Goal: Task Accomplishment & Management: Manage account settings

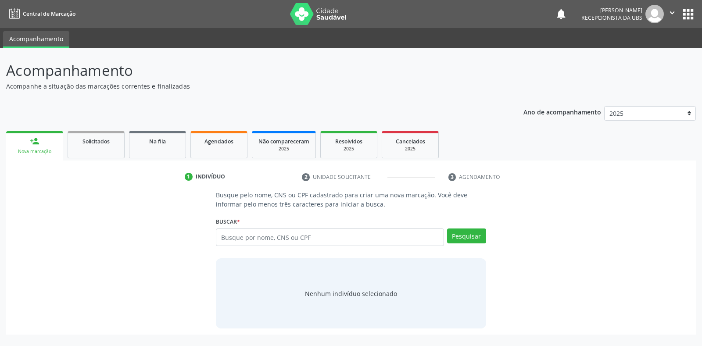
click at [225, 235] on input "text" at bounding box center [330, 238] width 228 height 18
click at [224, 142] on span "Agendados" at bounding box center [219, 141] width 29 height 7
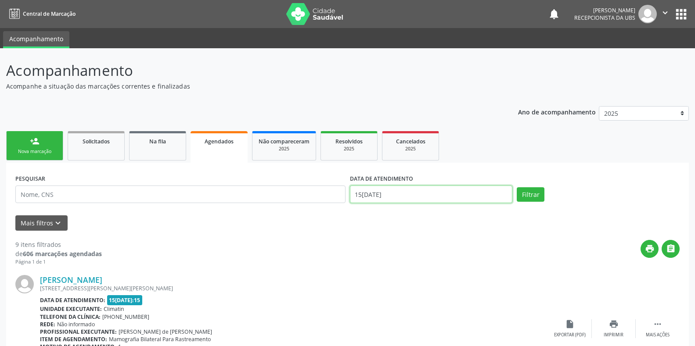
click at [362, 194] on input "15[DATE]" at bounding box center [431, 195] width 163 height 18
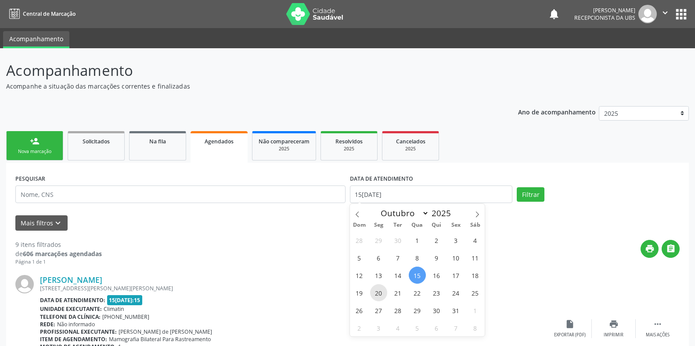
click at [379, 296] on span "20" at bounding box center [378, 292] width 17 height 17
type input "20[DATE]"
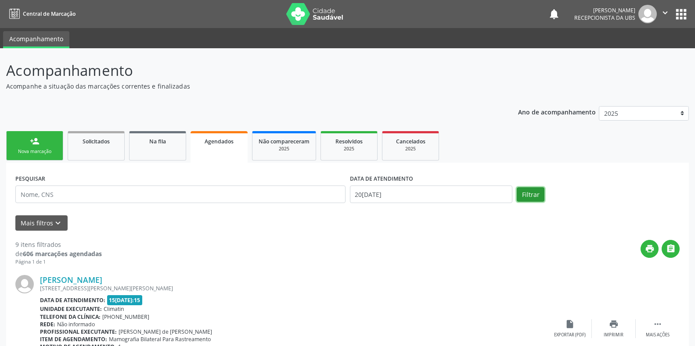
click at [526, 196] on button "Filtrar" at bounding box center [531, 194] width 28 height 15
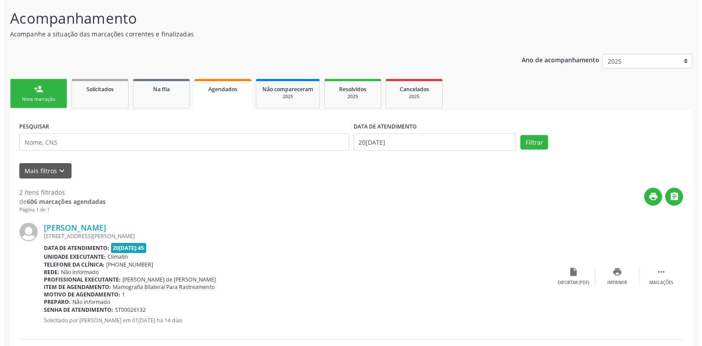
scroll to position [73, 0]
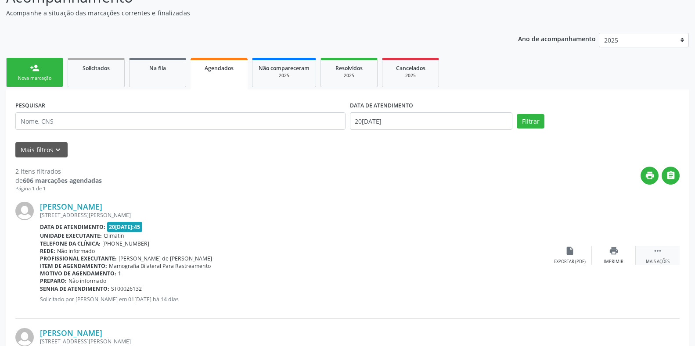
click at [653, 252] on icon "" at bounding box center [658, 251] width 10 height 10
click at [567, 253] on icon "cancel" at bounding box center [570, 251] width 10 height 10
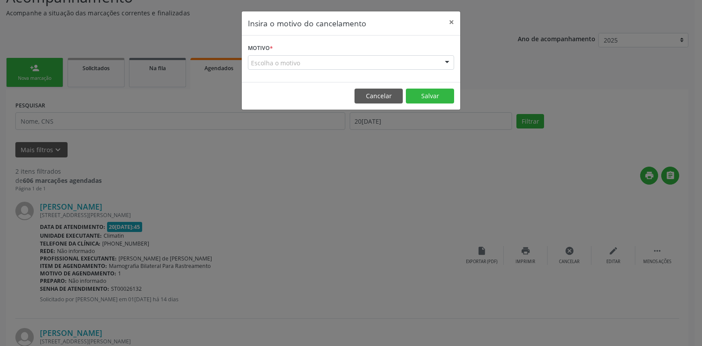
click at [276, 46] on form "Motivo * Escolha o motivo Outro Médico - Participação em eventos (ex: congresso…" at bounding box center [351, 56] width 206 height 28
click at [253, 59] on div "Escolha o motivo" at bounding box center [351, 62] width 206 height 15
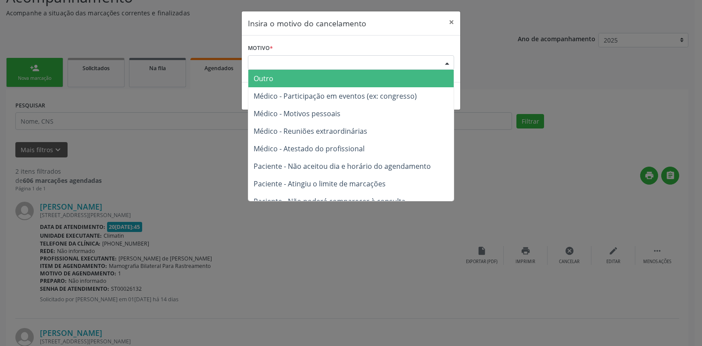
click at [259, 77] on span "Outro" at bounding box center [264, 79] width 20 height 10
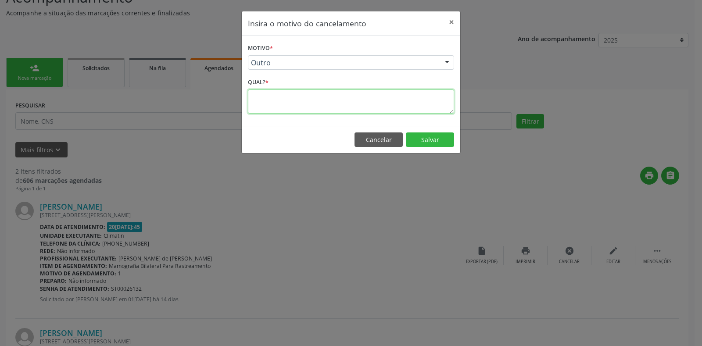
click at [252, 99] on textarea at bounding box center [351, 102] width 206 height 24
type textarea "1"
click at [430, 140] on button "Salvar" at bounding box center [430, 140] width 48 height 15
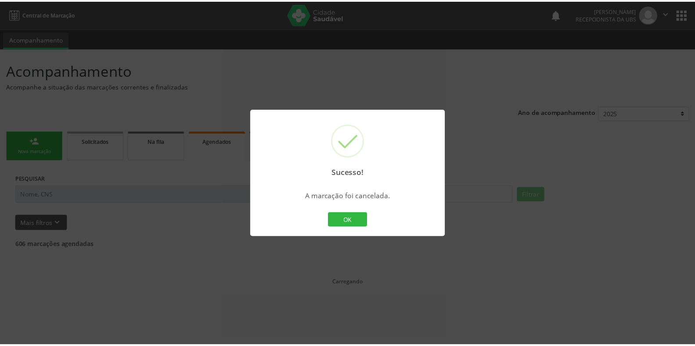
scroll to position [0, 0]
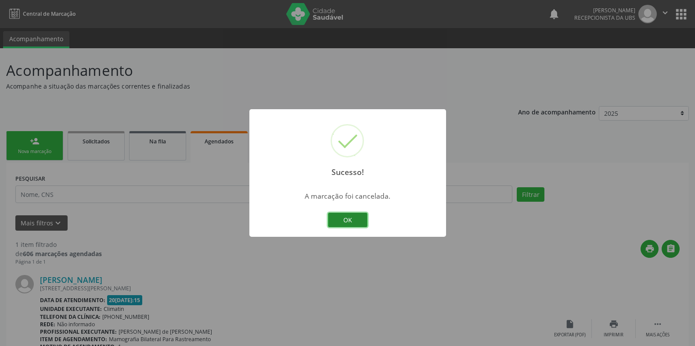
click at [346, 222] on button "OK" at bounding box center [348, 220] width 40 height 15
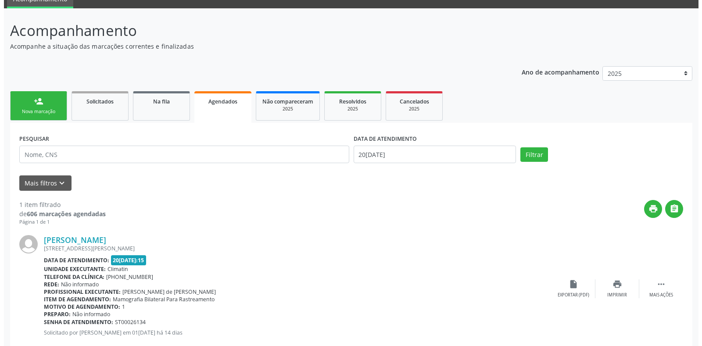
scroll to position [61, 0]
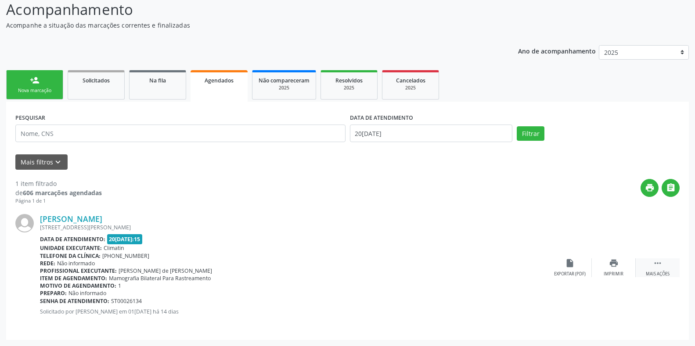
click at [658, 263] on icon "" at bounding box center [658, 264] width 10 height 10
click at [569, 264] on icon "cancel" at bounding box center [570, 264] width 10 height 10
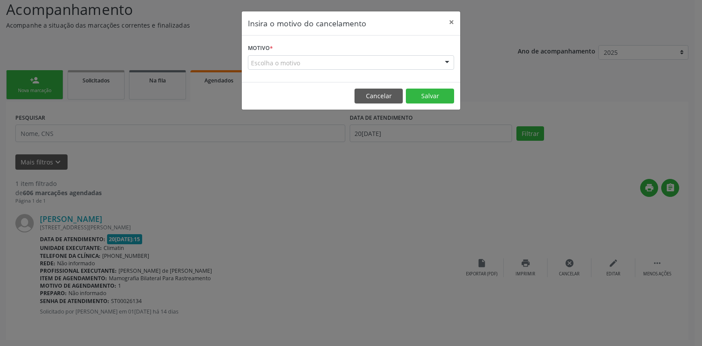
click at [268, 47] on label "Motivo *" at bounding box center [260, 49] width 25 height 14
click at [374, 96] on button "Cancelar" at bounding box center [379, 96] width 48 height 15
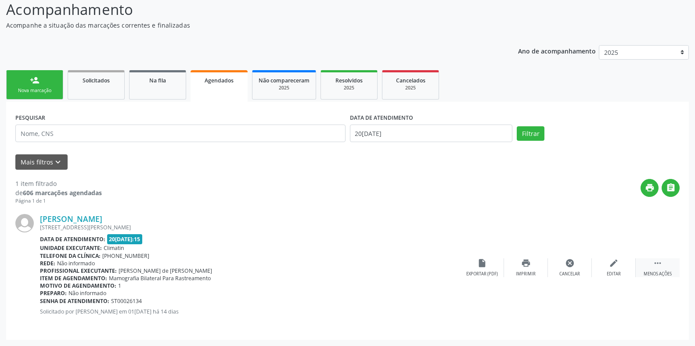
click at [659, 263] on icon "" at bounding box center [658, 264] width 10 height 10
click at [656, 263] on icon "" at bounding box center [658, 264] width 10 height 10
click at [568, 263] on icon "cancel" at bounding box center [570, 264] width 10 height 10
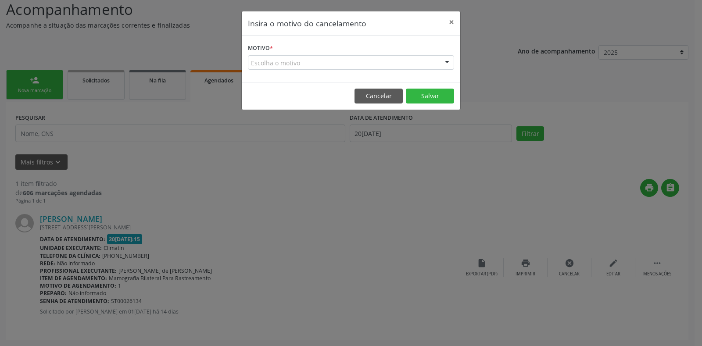
click at [259, 46] on label "Motivo *" at bounding box center [260, 49] width 25 height 14
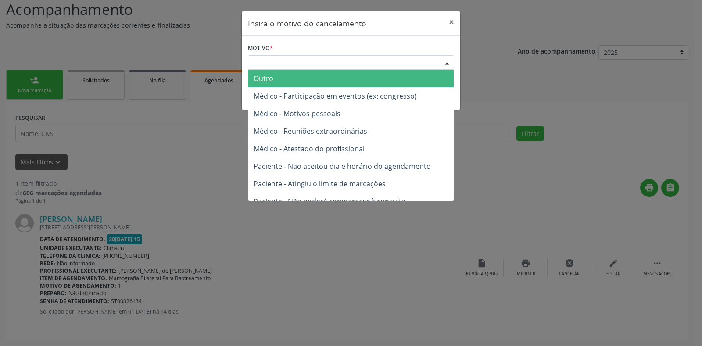
click at [258, 61] on div "Escolha o motivo" at bounding box center [351, 62] width 206 height 15
click at [265, 79] on span "Outro" at bounding box center [264, 79] width 20 height 10
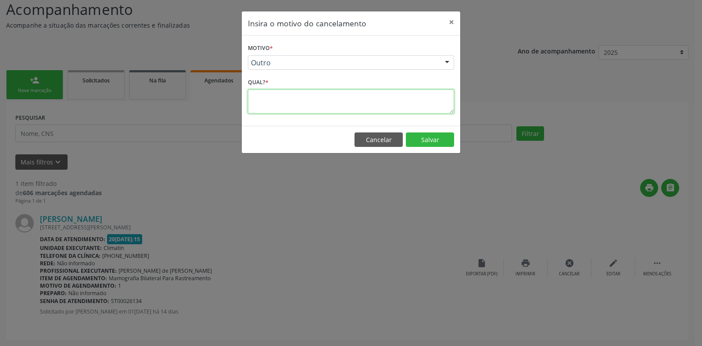
click at [257, 103] on textarea at bounding box center [351, 102] width 206 height 24
type textarea "1"
click at [431, 142] on button "Salvar" at bounding box center [430, 140] width 48 height 15
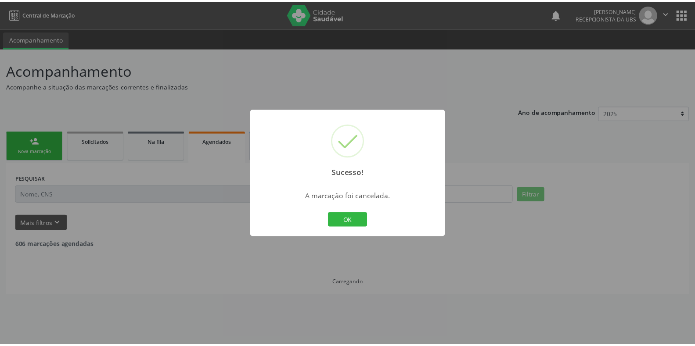
scroll to position [0, 0]
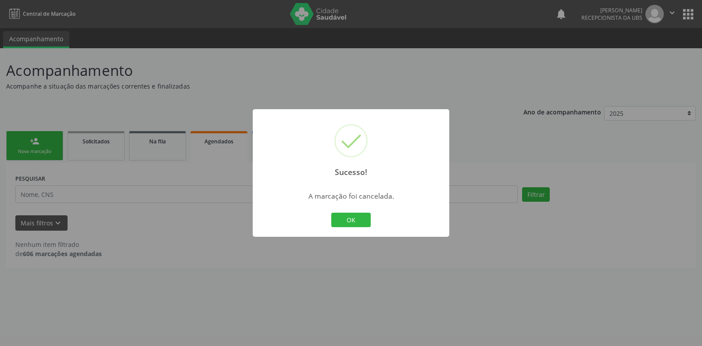
click at [499, 76] on div "Sucesso! × A marcação foi cancelada. OK Cancel" at bounding box center [351, 173] width 702 height 346
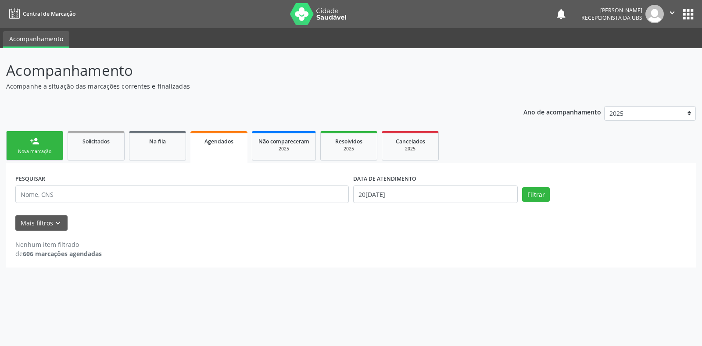
click at [46, 150] on div "Nova marcação" at bounding box center [35, 151] width 44 height 7
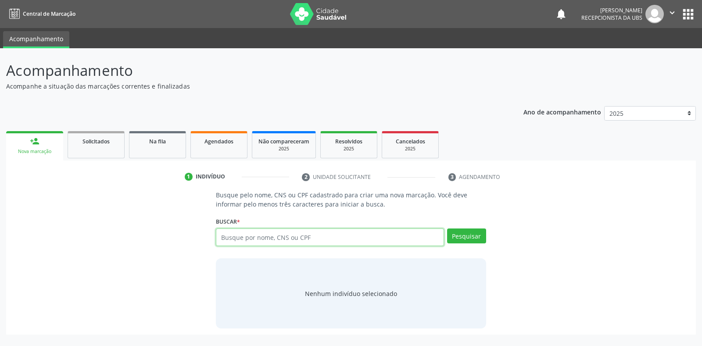
click at [219, 233] on input "text" at bounding box center [330, 238] width 228 height 18
type input "702804623381661"
click at [459, 237] on button "Pesquisar" at bounding box center [466, 236] width 39 height 15
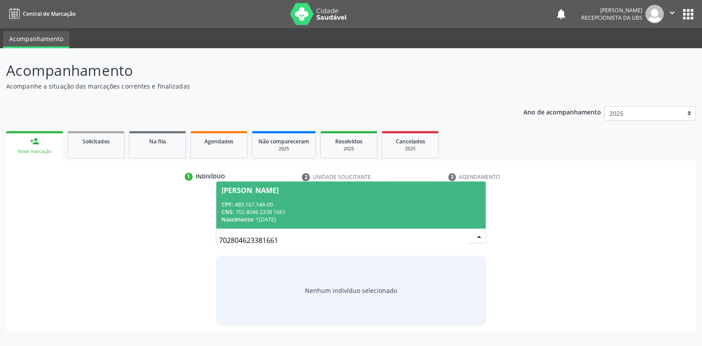
click at [294, 195] on span "[PERSON_NAME] CPF: 489.167.144-00 CNS: 702 8046 2338 1661 Nascimento: 1[DATE]" at bounding box center [350, 205] width 269 height 47
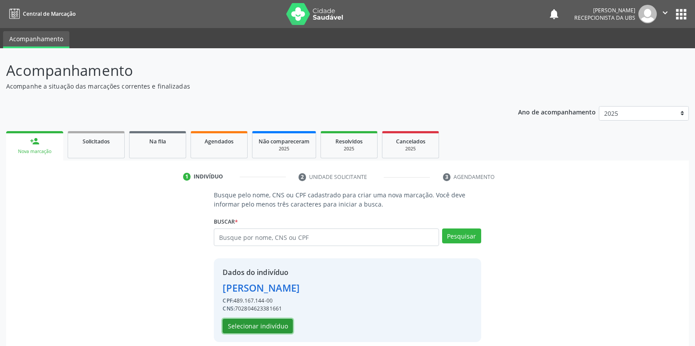
click at [230, 324] on button "Selecionar indivíduo" at bounding box center [258, 326] width 70 height 15
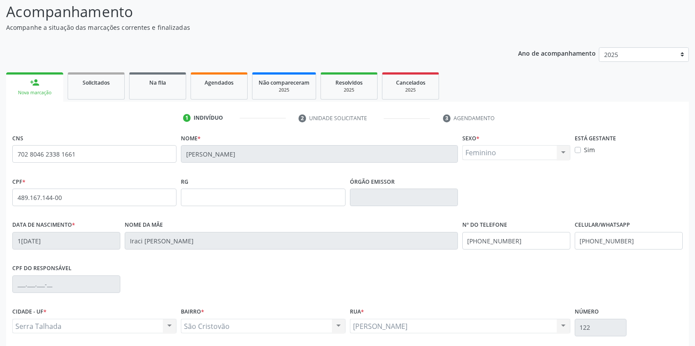
scroll to position [129, 0]
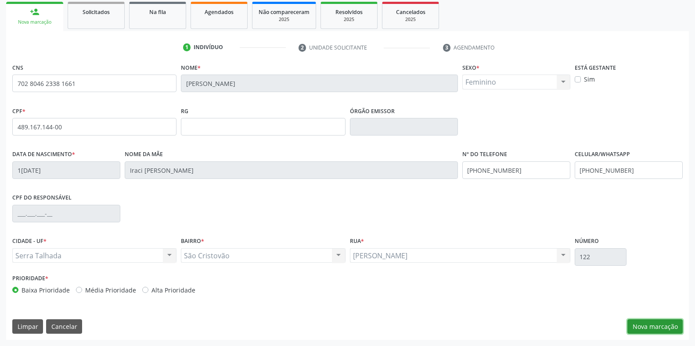
click at [640, 325] on button "Nova marcação" at bounding box center [654, 327] width 55 height 15
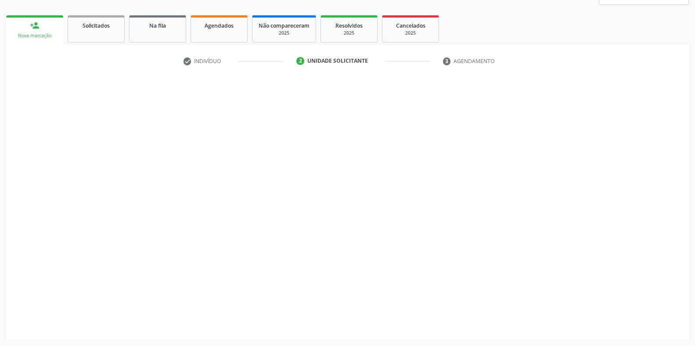
scroll to position [116, 0]
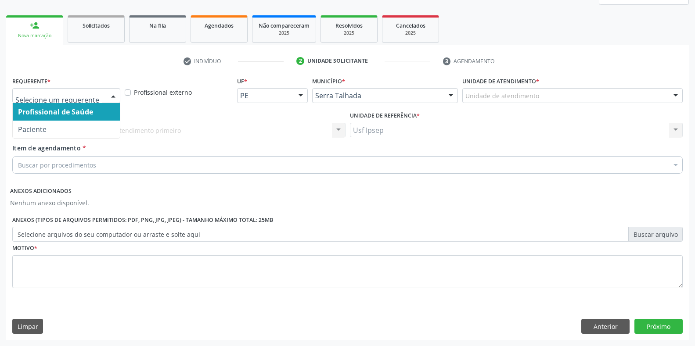
click at [114, 92] on div at bounding box center [113, 96] width 13 height 15
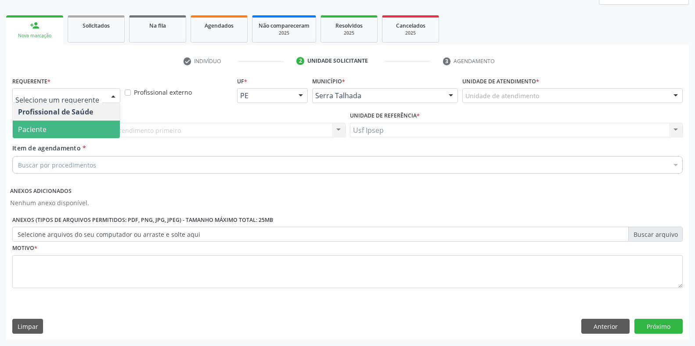
click at [72, 129] on span "Paciente" at bounding box center [66, 130] width 107 height 18
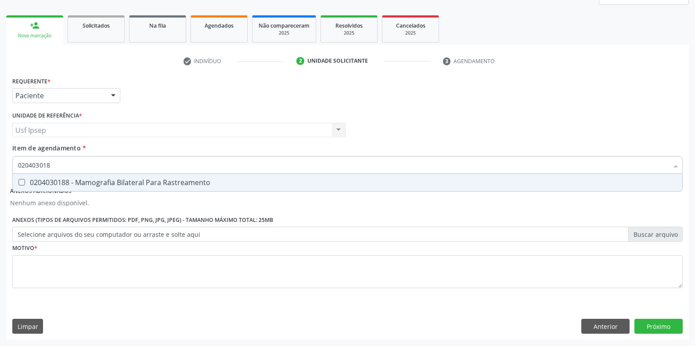
type input "0204030188"
click at [22, 181] on Rastreamento at bounding box center [21, 182] width 7 height 7
click at [18, 181] on Rastreamento "checkbox" at bounding box center [16, 183] width 6 height 6
checkbox Rastreamento "true"
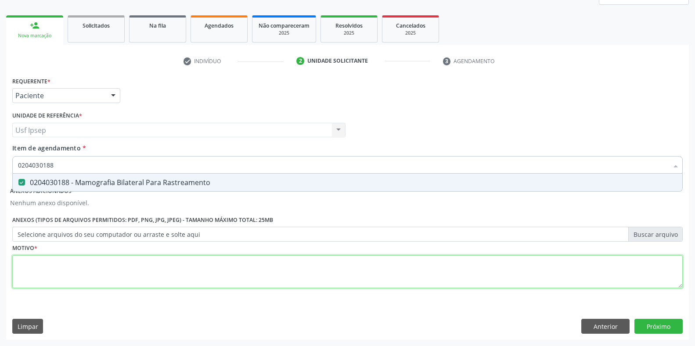
click at [21, 270] on div "Requerente * Paciente Profissional de Saúde Paciente Nenhum resultado encontrad…" at bounding box center [347, 188] width 670 height 226
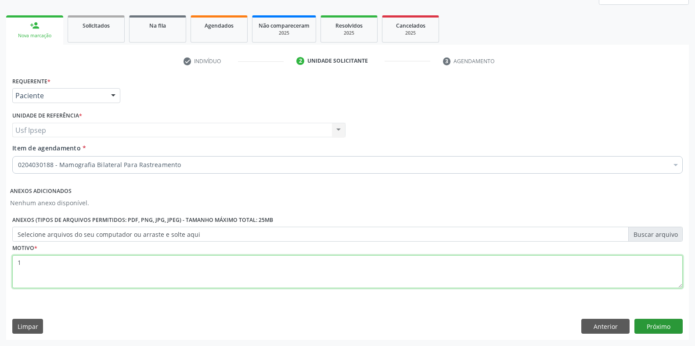
type textarea "1"
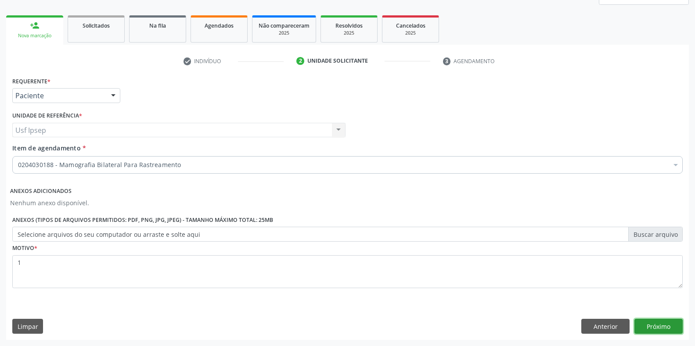
click at [649, 327] on button "Próximo" at bounding box center [658, 326] width 48 height 15
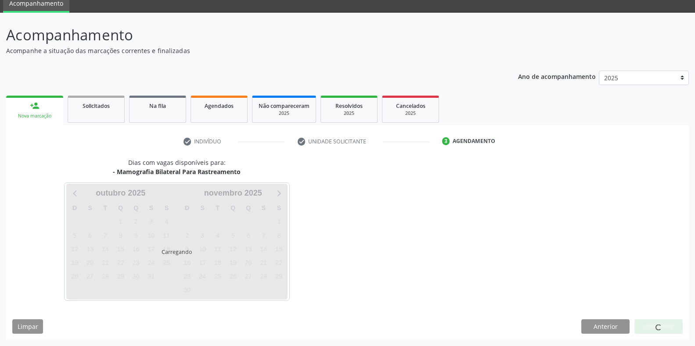
scroll to position [36, 0]
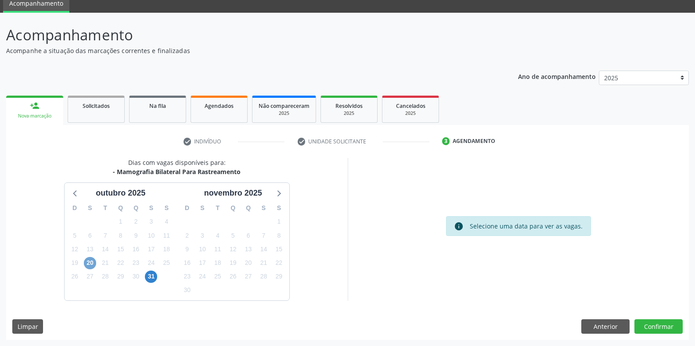
click at [89, 263] on span "20" at bounding box center [90, 263] width 12 height 12
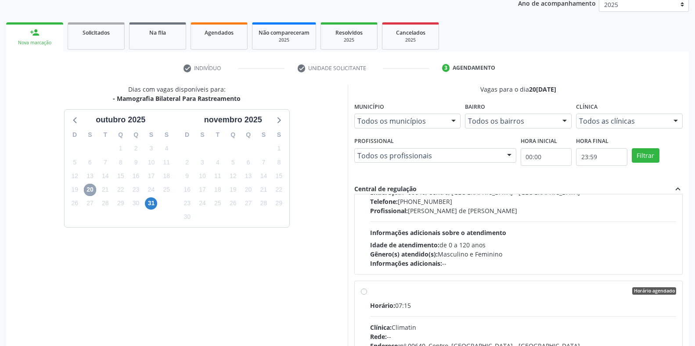
scroll to position [138, 0]
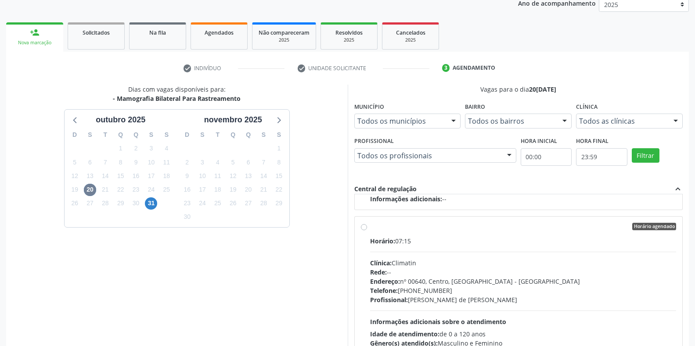
click at [370, 226] on label "Horário agendado Horário: 07:15 Clínica: Climatin Rede: -- Endereço: nº 00640, …" at bounding box center [523, 290] width 306 height 135
click at [362, 226] on input "Horário agendado Horário: 07:15 Clínica: Climatin Rede: -- Endereço: nº 00640, …" at bounding box center [364, 227] width 6 height 8
radio input "true"
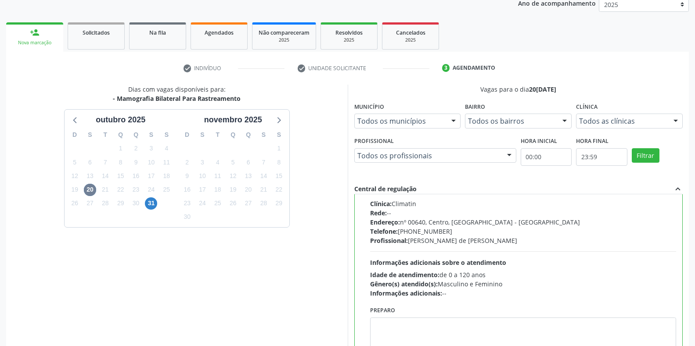
scroll to position [178, 0]
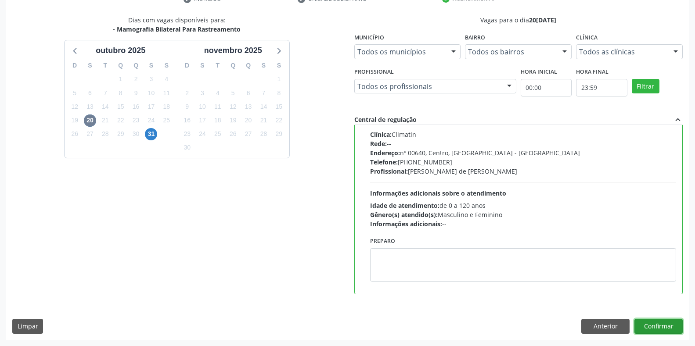
click at [648, 327] on button "Confirmar" at bounding box center [658, 326] width 48 height 15
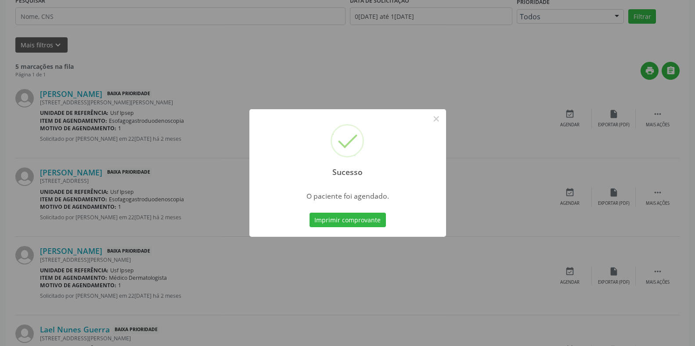
scroll to position [0, 0]
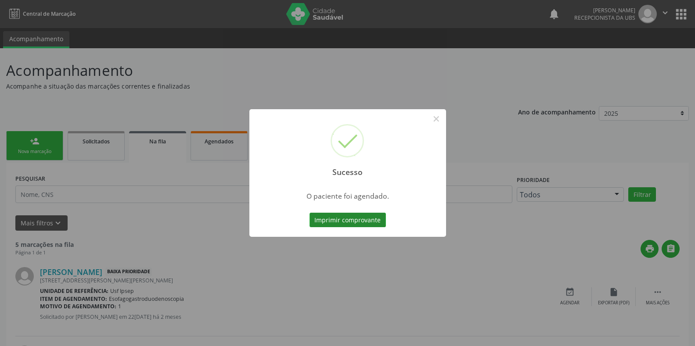
click at [323, 219] on button "Imprimir comprovante" at bounding box center [347, 220] width 76 height 15
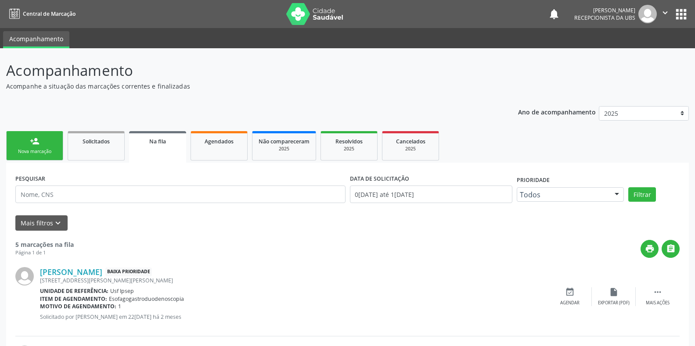
click at [25, 151] on div "Nova marcação" at bounding box center [35, 151] width 44 height 7
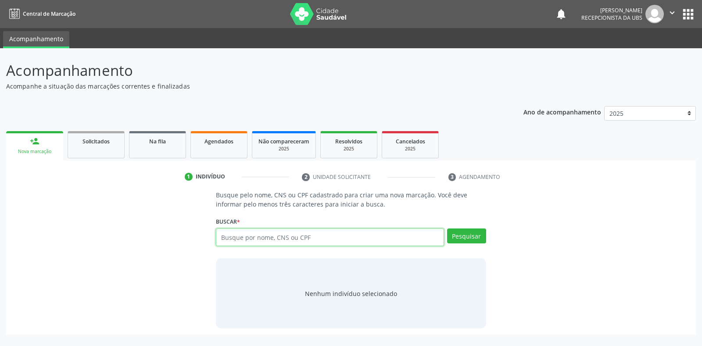
click at [220, 236] on input "text" at bounding box center [330, 238] width 228 height 18
click at [220, 237] on input "text" at bounding box center [330, 238] width 228 height 18
click at [212, 144] on span "Agendados" at bounding box center [219, 141] width 29 height 7
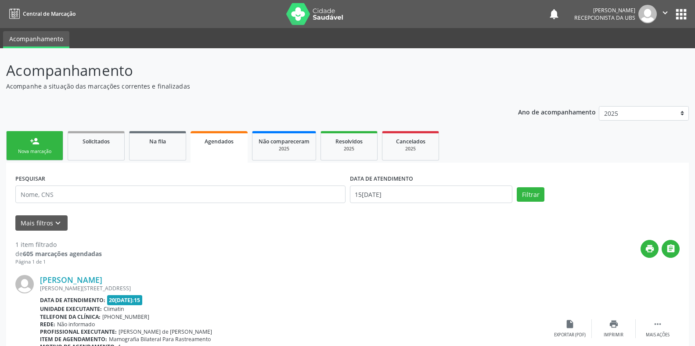
scroll to position [61, 0]
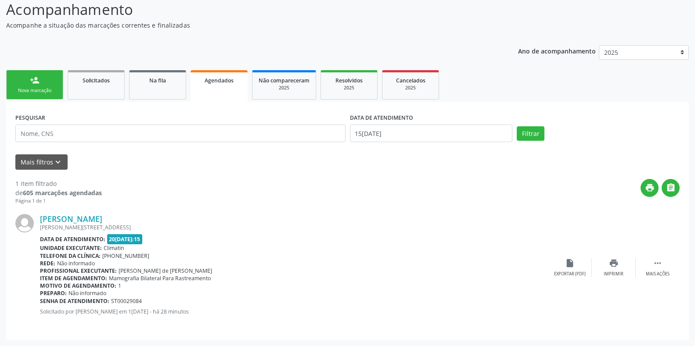
click at [191, 70] on link "Agendados" at bounding box center [219, 86] width 57 height 32
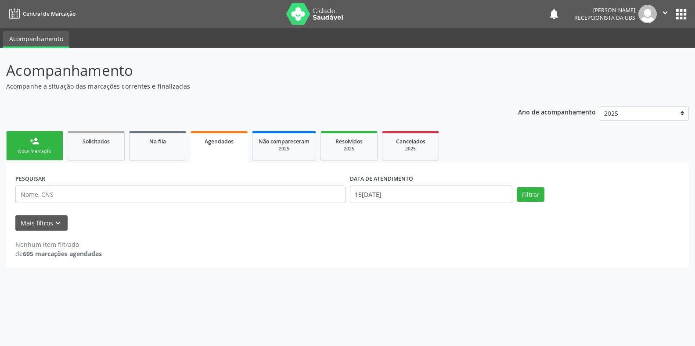
scroll to position [0, 0]
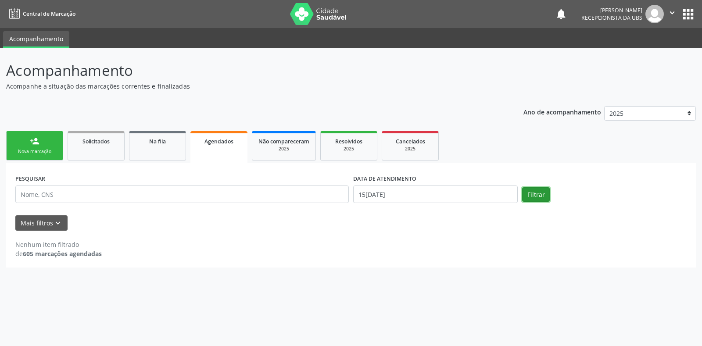
click at [532, 198] on button "Filtrar" at bounding box center [536, 194] width 28 height 15
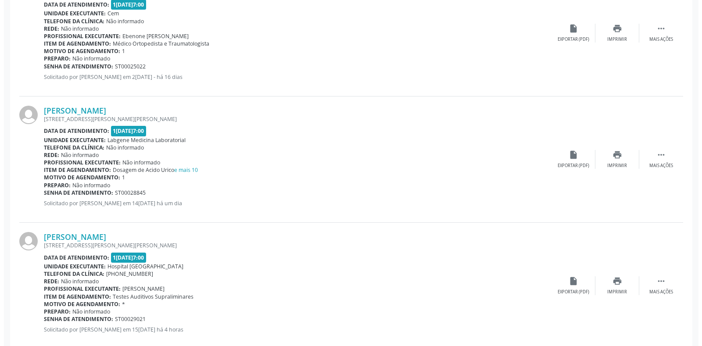
scroll to position [805, 0]
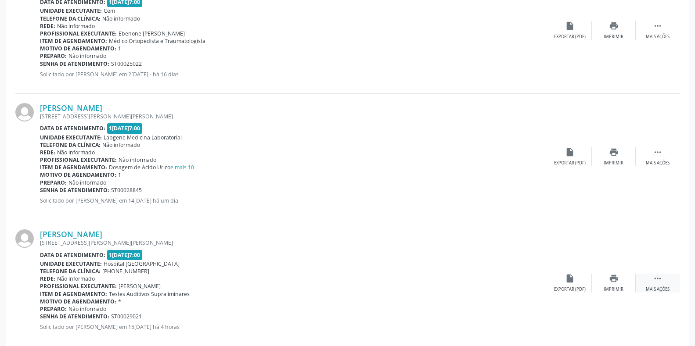
click at [656, 279] on icon "" at bounding box center [658, 279] width 10 height 10
click at [568, 279] on icon "cancel" at bounding box center [570, 279] width 10 height 10
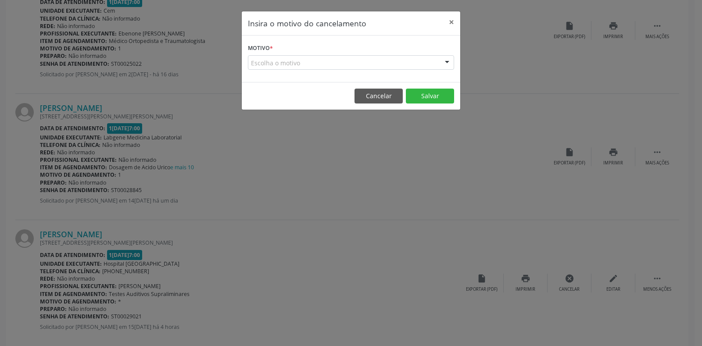
click at [283, 48] on form "Motivo * Escolha o motivo Outro Médico - Participação em eventos (ex: congresso…" at bounding box center [351, 56] width 206 height 28
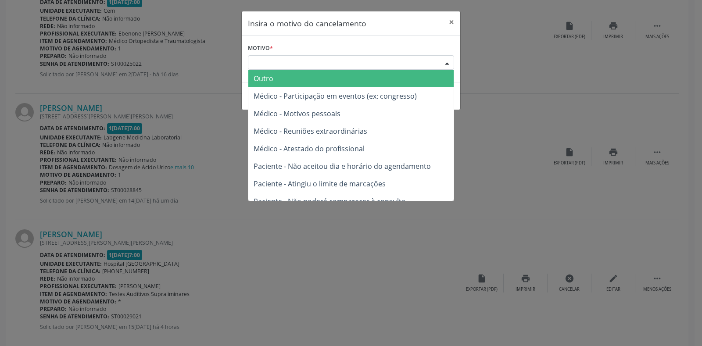
click at [270, 63] on div "Escolha o motivo" at bounding box center [351, 62] width 206 height 15
click at [270, 77] on span "Outro" at bounding box center [264, 79] width 20 height 10
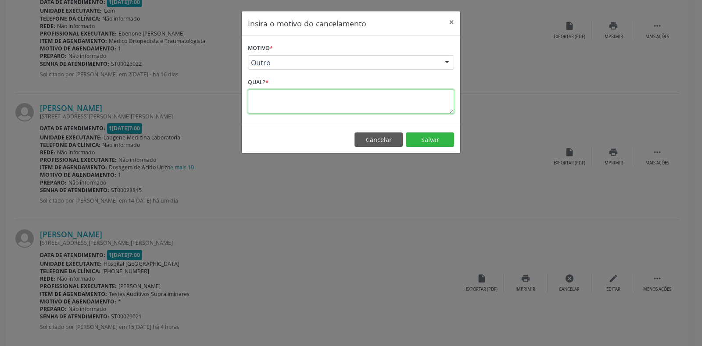
click at [260, 96] on textarea at bounding box center [351, 102] width 206 height 24
type textarea "1"
click at [440, 137] on button "Salvar" at bounding box center [430, 140] width 48 height 15
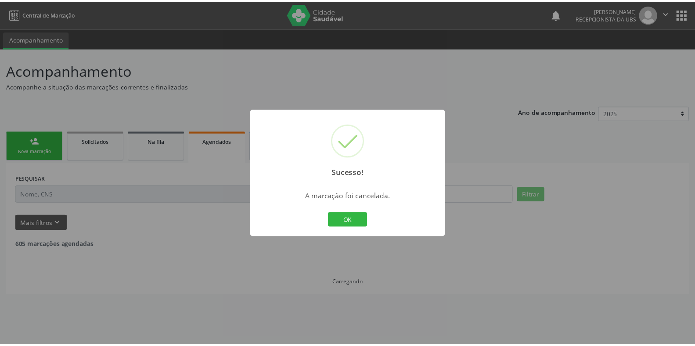
scroll to position [0, 0]
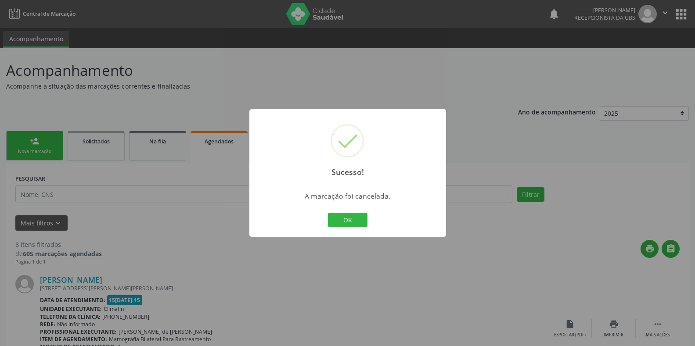
click at [384, 158] on div "Sucesso! ×" at bounding box center [347, 147] width 197 height 76
click at [345, 219] on button "OK" at bounding box center [348, 220] width 40 height 15
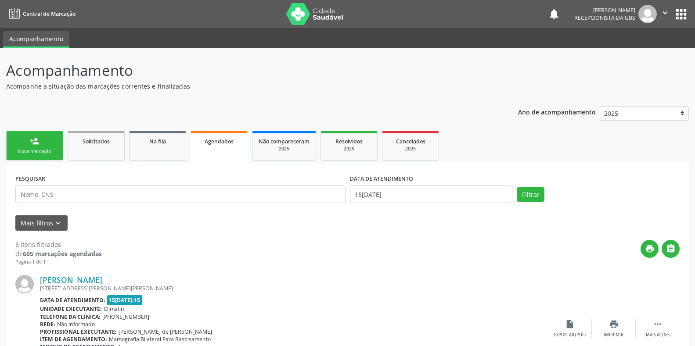
click at [213, 139] on span "Agendados" at bounding box center [219, 141] width 29 height 7
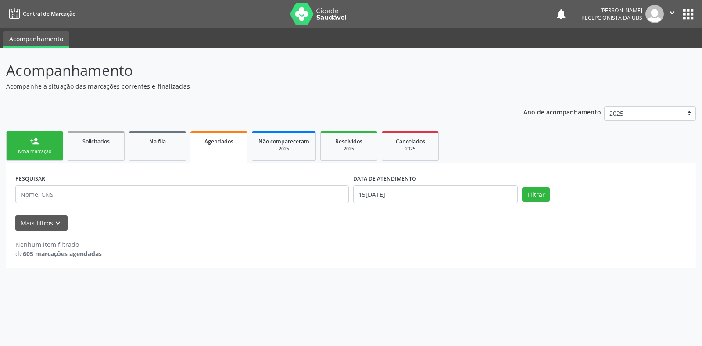
click at [32, 153] on div "Nova marcação" at bounding box center [35, 151] width 44 height 7
click at [26, 155] on div "Nova marcação" at bounding box center [35, 151] width 44 height 7
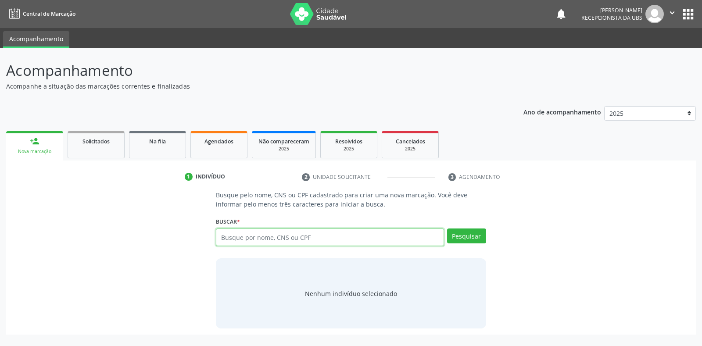
click at [226, 235] on input "text" at bounding box center [330, 238] width 228 height 18
type input "[PERSON_NAME]"
click at [464, 236] on button "Pesquisar" at bounding box center [466, 236] width 39 height 15
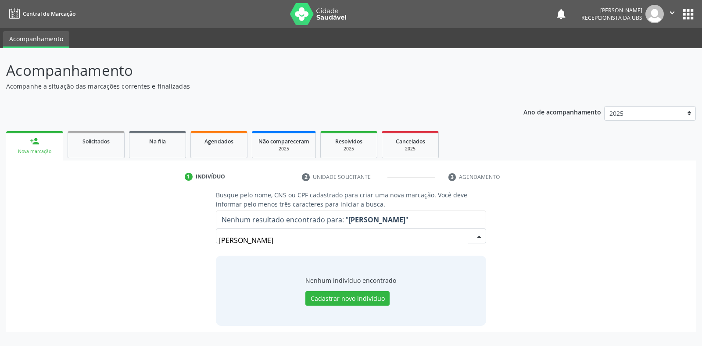
click at [244, 241] on input "[PERSON_NAME]" at bounding box center [343, 241] width 249 height 18
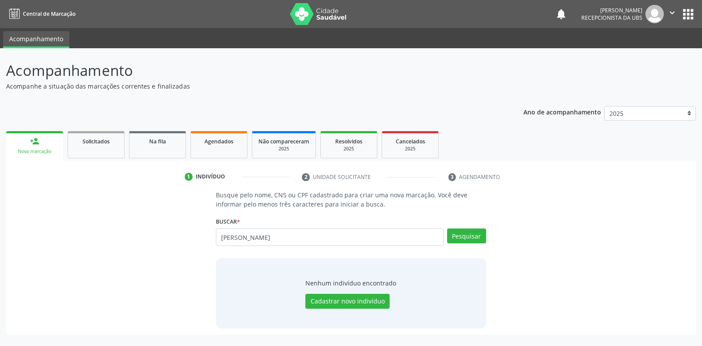
click at [234, 237] on input "[PERSON_NAME]" at bounding box center [330, 238] width 228 height 18
click at [241, 239] on input "bube [PERSON_NAME]" at bounding box center [330, 238] width 228 height 18
click at [235, 238] on input "bube [PERSON_NAME]" at bounding box center [330, 238] width 228 height 18
click at [313, 238] on input "buben [PERSON_NAME]" at bounding box center [330, 238] width 228 height 18
type input "a"
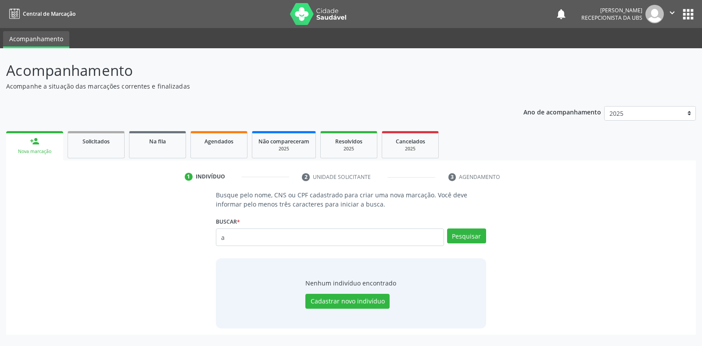
click at [223, 239] on input "a" at bounding box center [330, 238] width 228 height 18
click at [482, 61] on p "Acompanhamento" at bounding box center [247, 71] width 483 height 22
click at [223, 237] on input "text" at bounding box center [330, 238] width 228 height 18
click at [222, 236] on input "text" at bounding box center [330, 238] width 228 height 18
type input "[PERSON_NAME]"
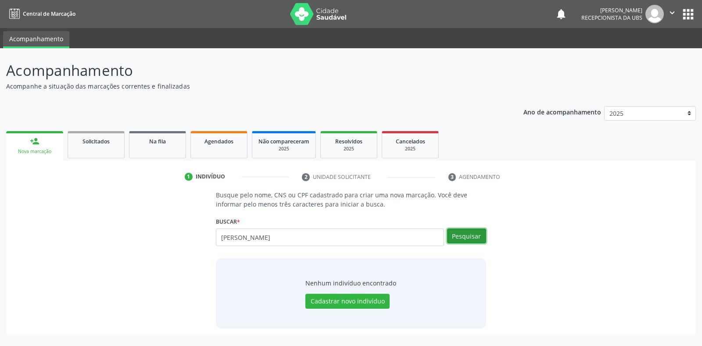
click at [453, 237] on button "Pesquisar" at bounding box center [466, 236] width 39 height 15
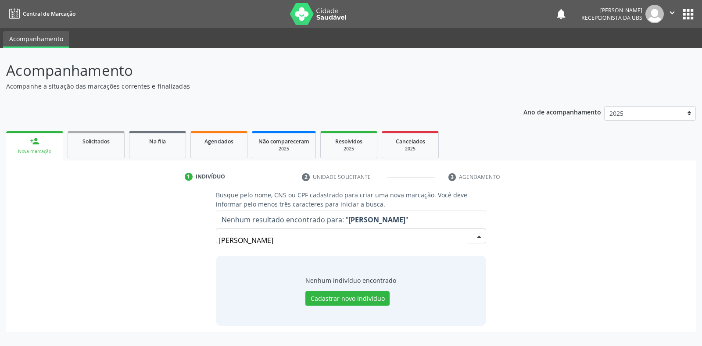
click at [323, 241] on input "[PERSON_NAME]" at bounding box center [343, 241] width 249 height 18
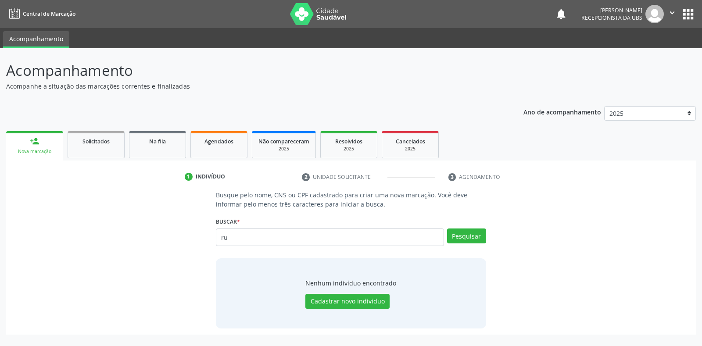
type input "r"
